Goal: Check status: Check status

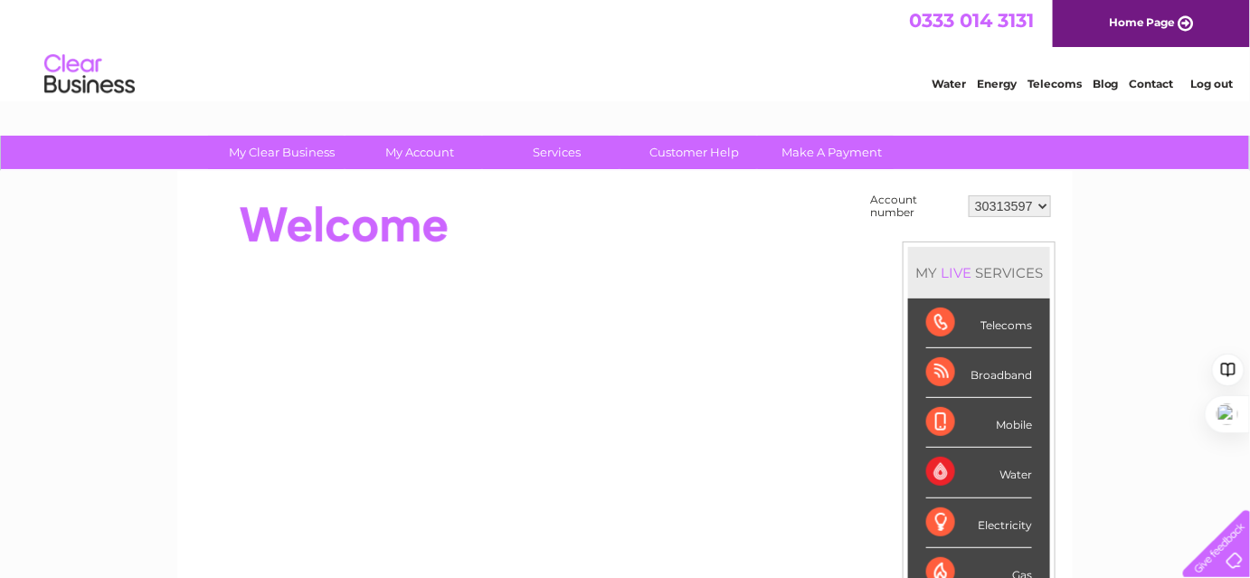
click at [1001, 185] on div "Account number 30313597 30318345 30319931 30322286 MY LIVE SERVICES Telecoms Br…" at bounding box center [625, 509] width 896 height 676
click at [1002, 197] on select "30313597 30318345 30319931 30322286" at bounding box center [1010, 206] width 82 height 22
select select "30318345"
click at [970, 195] on select "30313597 30318345 30319931 30322286" at bounding box center [1010, 206] width 82 height 22
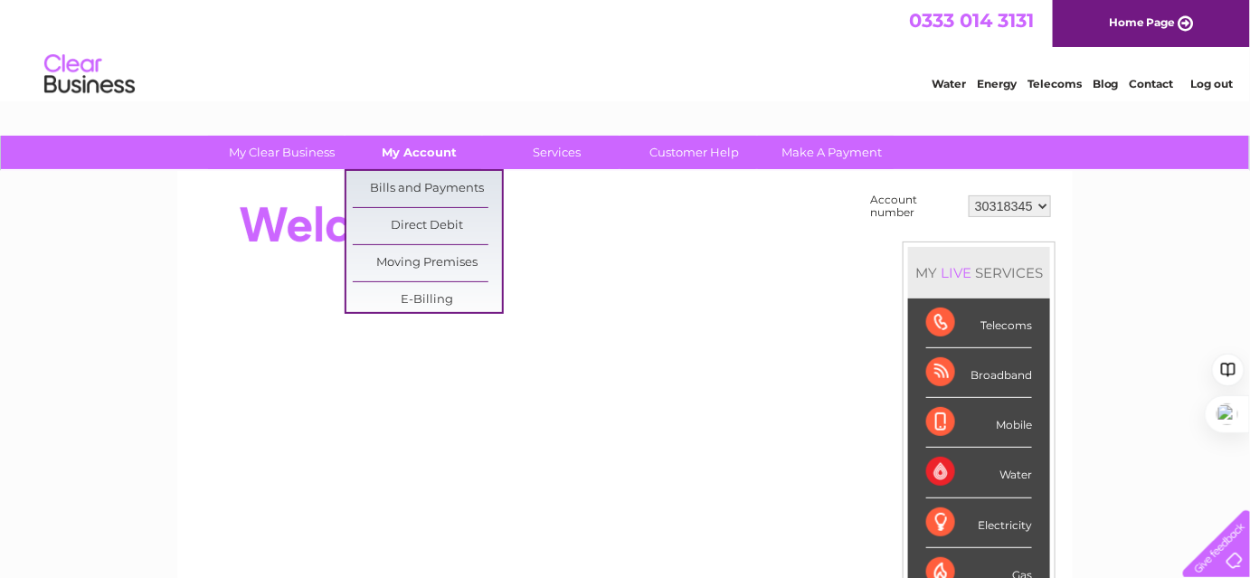
click at [418, 159] on link "My Account" at bounding box center [420, 152] width 149 height 33
click at [424, 196] on link "Bills and Payments" at bounding box center [427, 189] width 149 height 36
click at [421, 194] on link "Bills and Payments" at bounding box center [427, 189] width 149 height 36
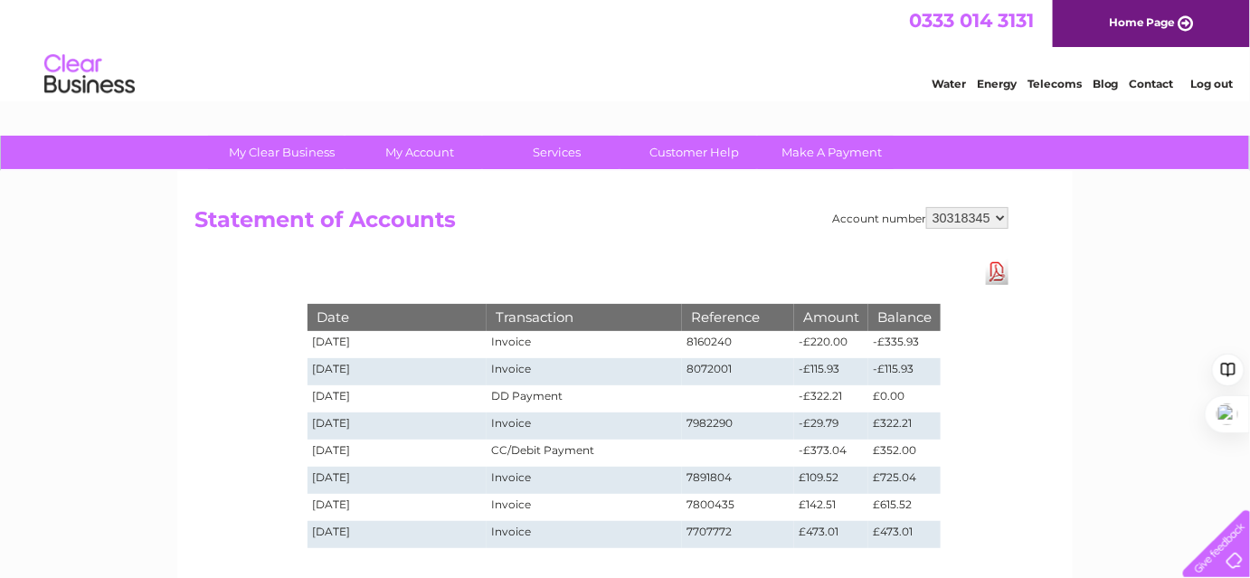
click at [166, 293] on div "My Clear Business Login Details My Details My Preferences Link Account My Accou…" at bounding box center [625, 561] width 1250 height 851
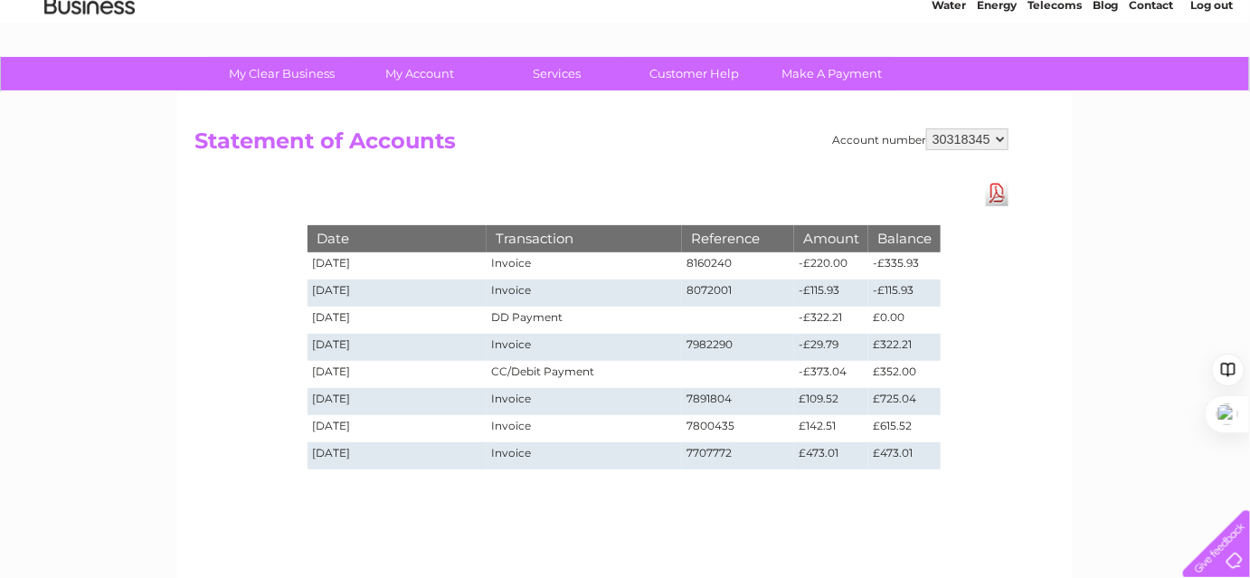
scroll to position [164, 0]
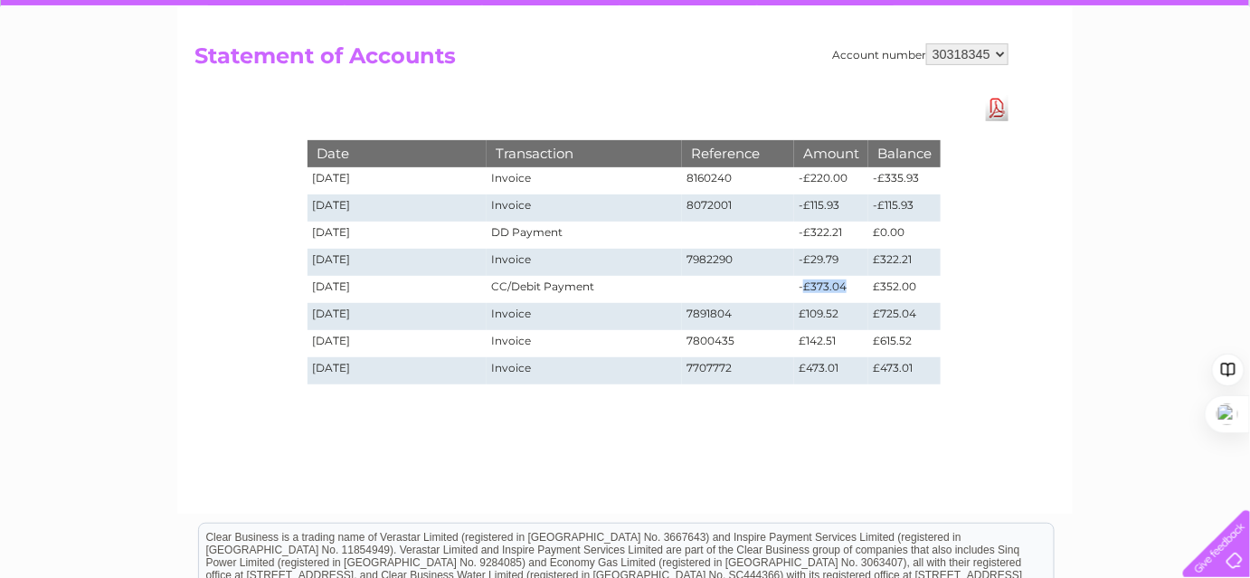
drag, startPoint x: 801, startPoint y: 286, endPoint x: 844, endPoint y: 286, distance: 43.4
click at [844, 286] on td "-£373.04" at bounding box center [831, 289] width 74 height 27
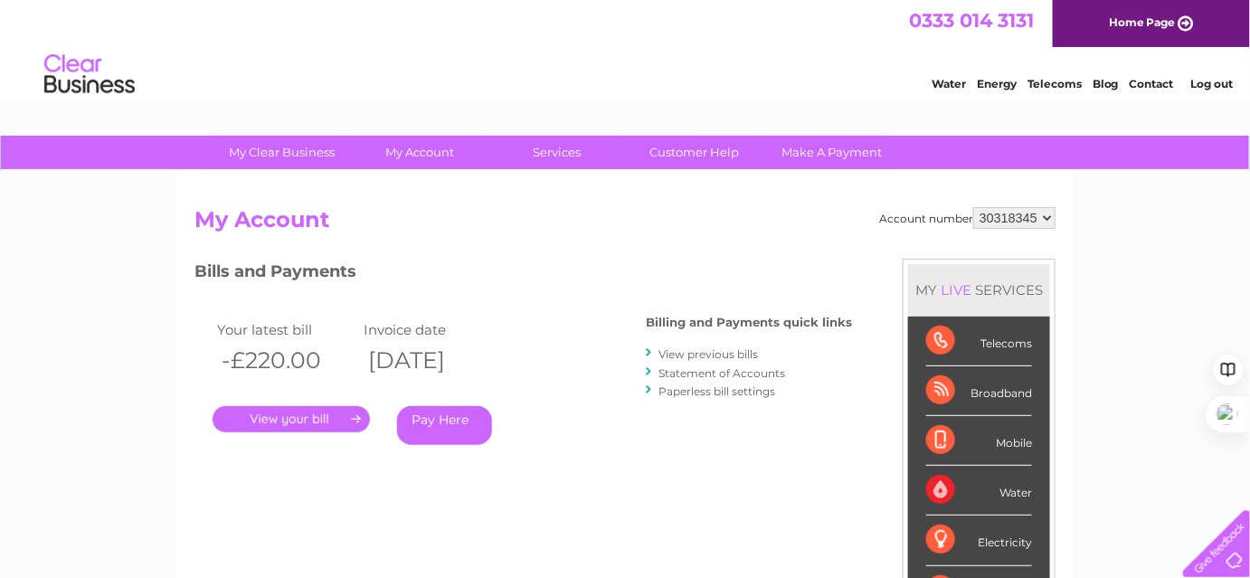
click at [692, 368] on link "Statement of Accounts" at bounding box center [722, 373] width 127 height 14
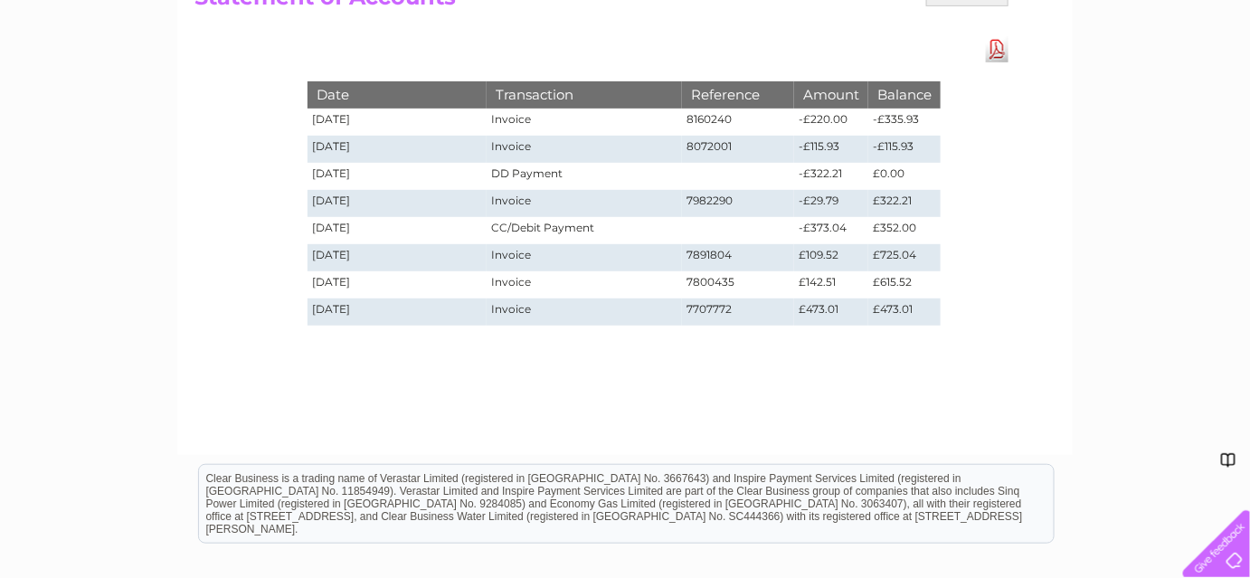
scroll to position [164, 0]
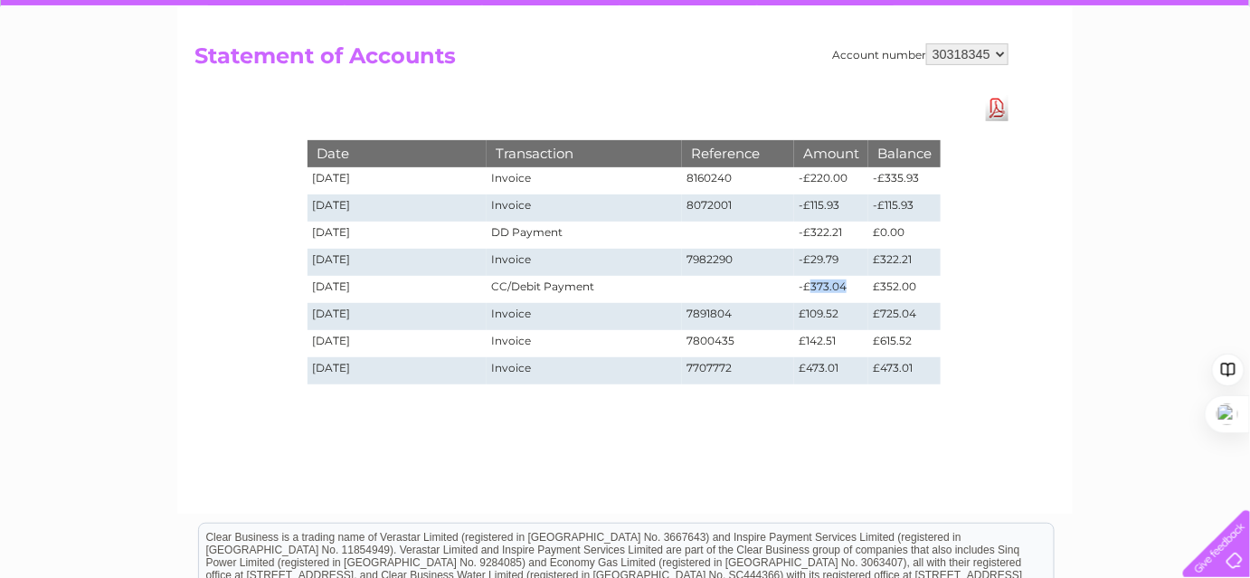
drag, startPoint x: 807, startPoint y: 288, endPoint x: 851, endPoint y: 284, distance: 44.5
click at [851, 284] on td "-£373.04" at bounding box center [831, 289] width 74 height 27
